Goal: Find specific page/section: Find specific page/section

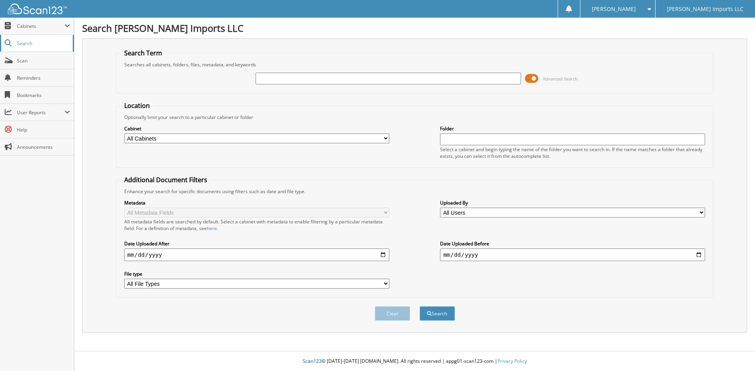
click at [45, 44] on span "Search" at bounding box center [43, 43] width 52 height 7
click at [313, 79] on input "text" at bounding box center [388, 79] width 265 height 12
type input "[PERSON_NAME]"
click at [438, 313] on button "Search" at bounding box center [436, 314] width 35 height 15
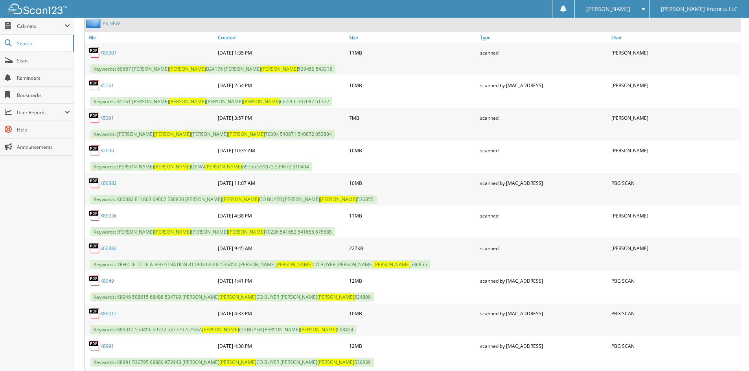
scroll to position [511, 0]
